Goal: Task Accomplishment & Management: Manage account settings

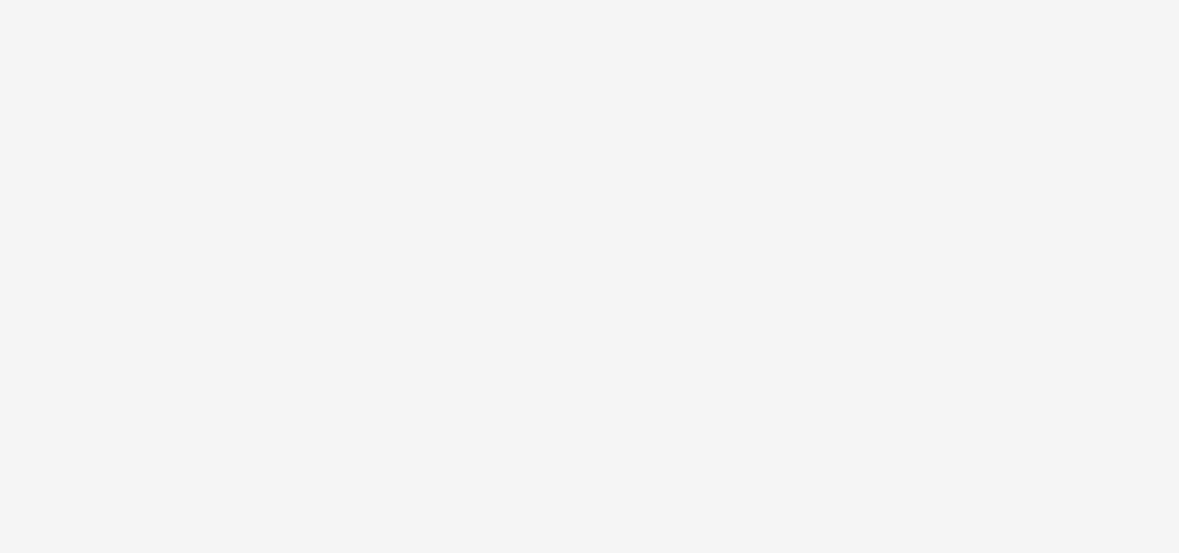
click at [517, 287] on body at bounding box center [589, 276] width 1179 height 553
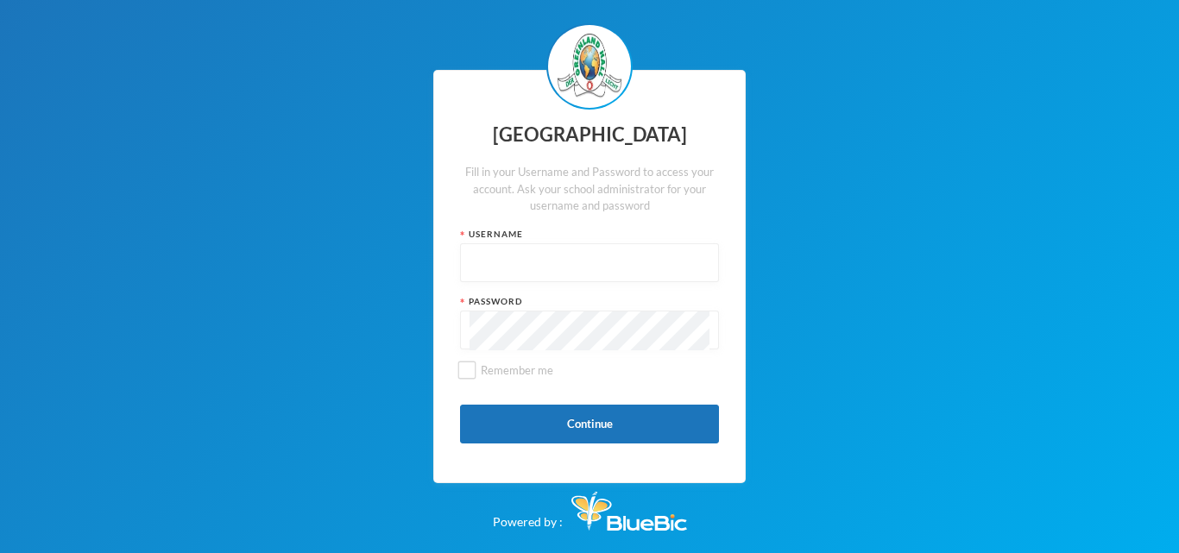
click at [534, 261] on input "text" at bounding box center [590, 263] width 240 height 39
type input "glh25cs01"
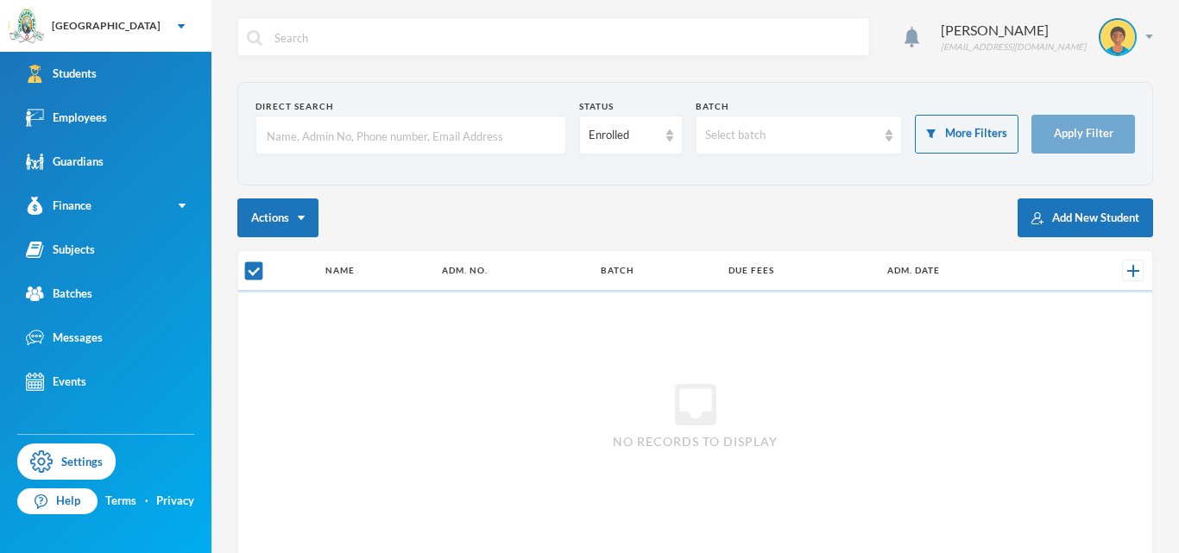
checkbox input "false"
